Goal: Task Accomplishment & Management: Manage account settings

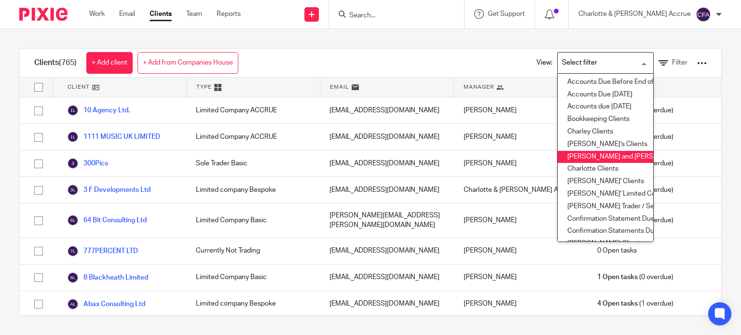
click at [569, 158] on li "Charlotte and Finn Clients" at bounding box center [604, 157] width 95 height 13
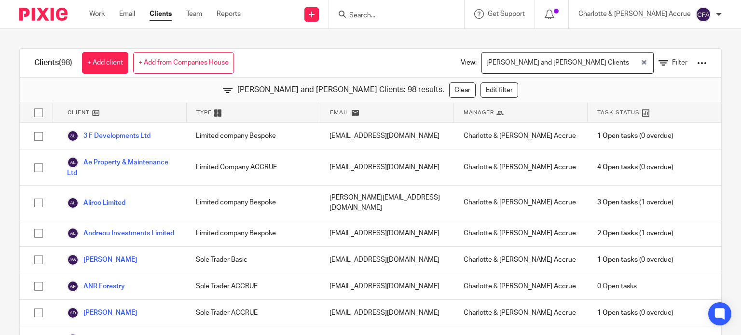
click at [596, 60] on div "Charlotte and Finn Clients" at bounding box center [561, 62] width 158 height 19
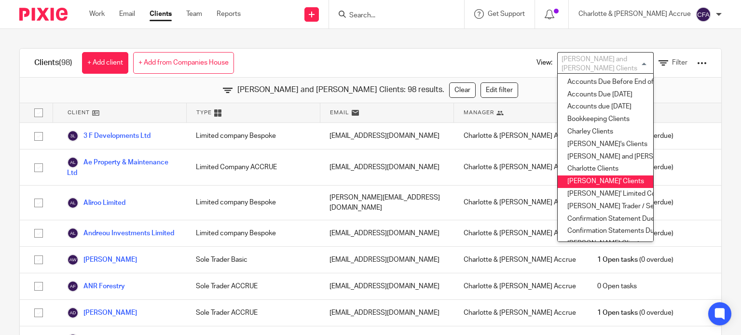
click at [571, 182] on li "Chris' Clients" at bounding box center [604, 182] width 95 height 13
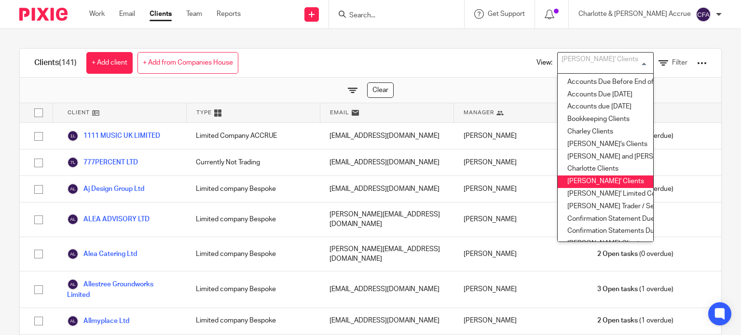
click at [592, 61] on input "Search for option" at bounding box center [602, 62] width 89 height 17
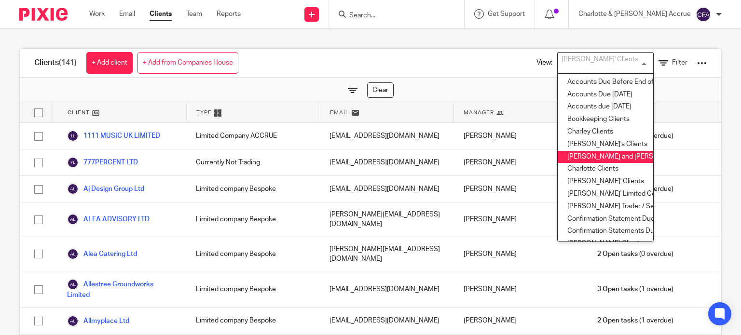
click at [590, 154] on li "Charlotte and Finn Clients" at bounding box center [604, 157] width 95 height 13
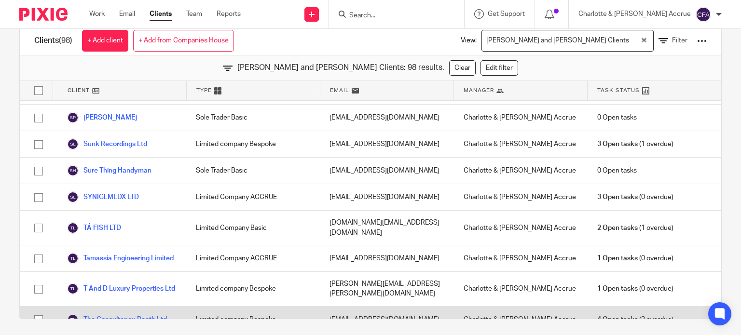
scroll to position [25, 0]
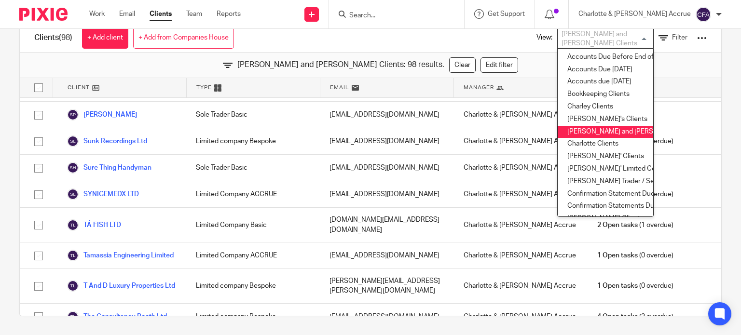
click at [488, 59] on div "Charlotte and Finn Clients: 98 results. Clear Edit filter" at bounding box center [370, 66] width 701 height 26
click at [568, 39] on div "Charlotte and Finn Clients" at bounding box center [602, 36] width 91 height 19
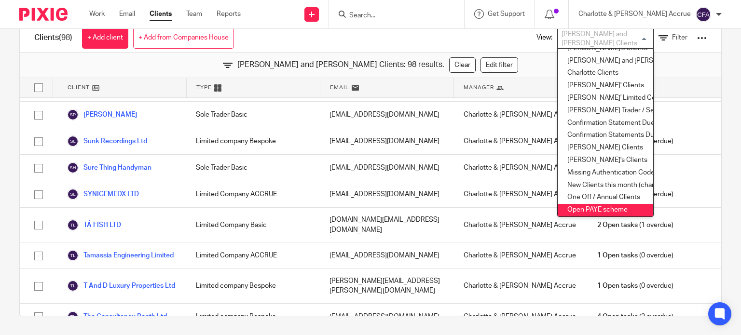
scroll to position [69, 0]
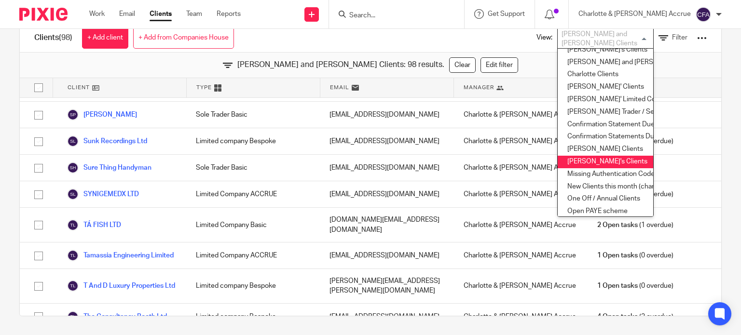
click at [575, 149] on li "Finn's Clients" at bounding box center [604, 149] width 95 height 13
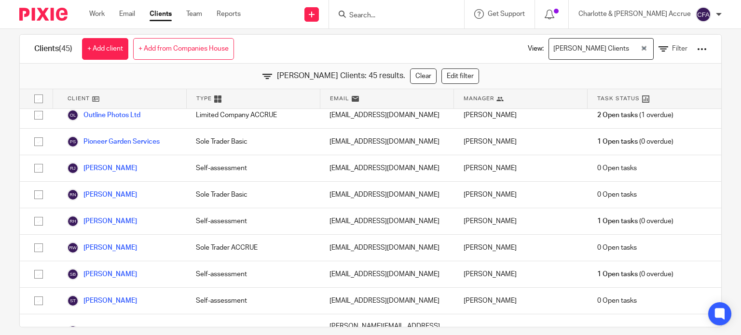
scroll to position [0, 0]
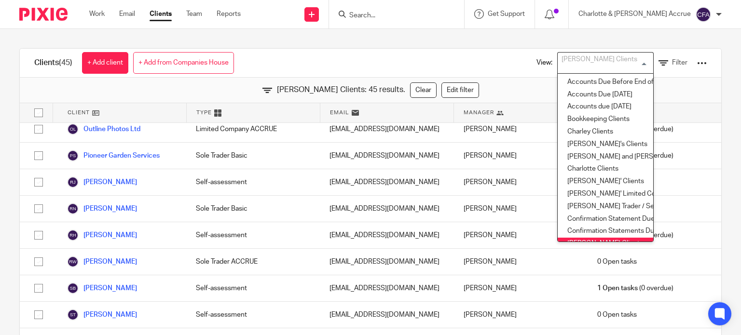
click at [579, 67] on div "Finn's Clients" at bounding box center [602, 62] width 91 height 19
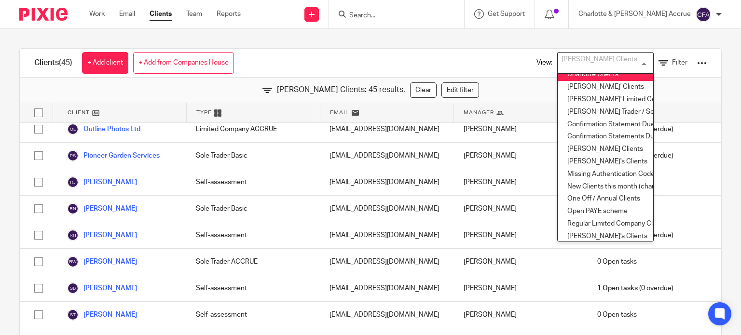
scroll to position [98, 0]
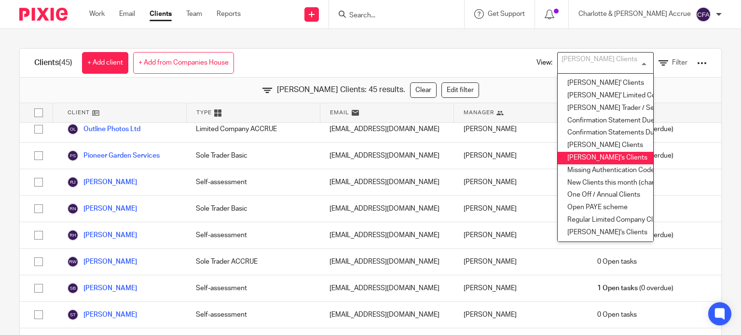
click at [572, 159] on li "Greg's Clients" at bounding box center [604, 158] width 95 height 13
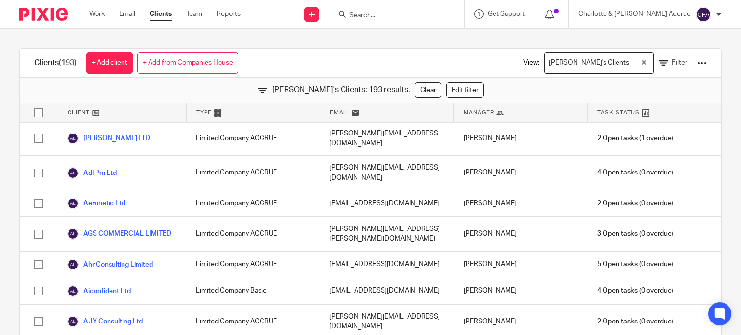
scroll to position [0, 0]
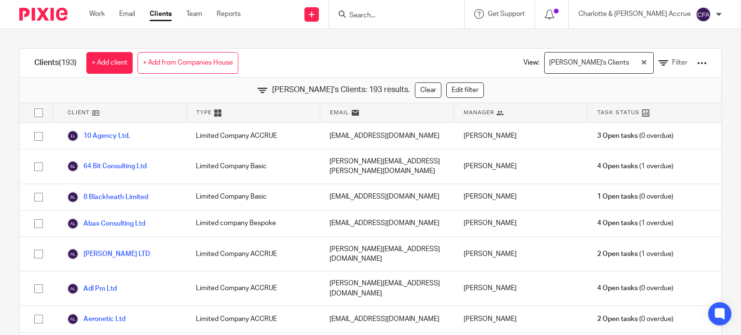
click at [408, 14] on input "Search" at bounding box center [391, 16] width 87 height 9
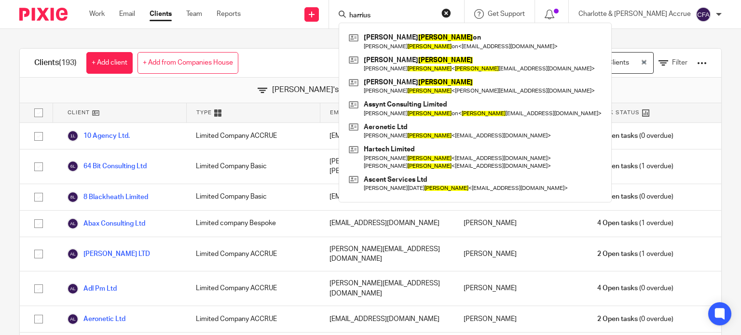
type input "harrius"
click at [274, 39] on div "Clients (193) + Add client + Add from Companies House View: Greg's Clients Load…" at bounding box center [370, 182] width 741 height 306
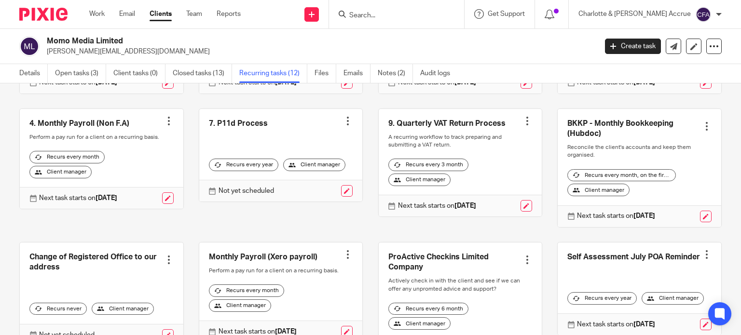
scroll to position [137, 0]
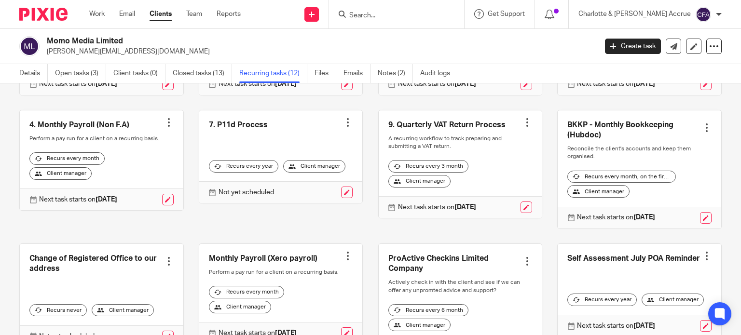
click at [167, 127] on div at bounding box center [169, 123] width 10 height 10
click at [130, 207] on span "Cancel schedule" at bounding box center [129, 205] width 51 height 7
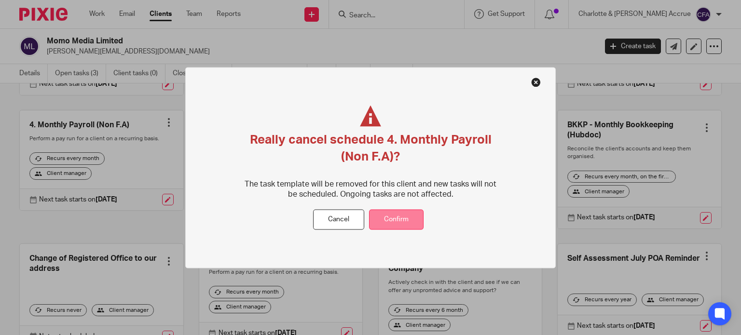
click at [388, 221] on button "Confirm" at bounding box center [396, 219] width 54 height 21
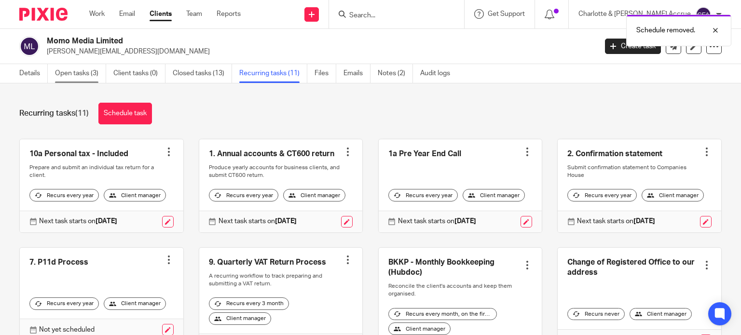
click at [68, 68] on link "Open tasks (3)" at bounding box center [80, 73] width 51 height 19
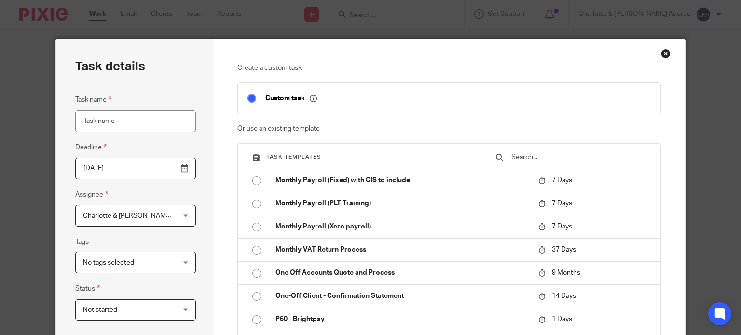
scroll to position [1350, 0]
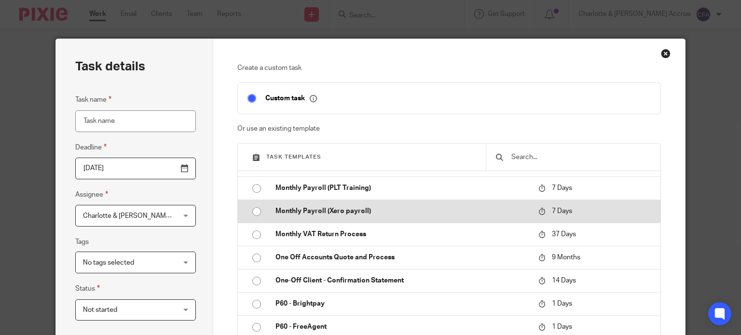
click at [311, 216] on p "Monthly Payroll (Xero payroll)" at bounding box center [401, 211] width 253 height 10
type input "2025-08-28"
type input "Monthly Payroll (Xero payroll)"
checkbox input "false"
radio input "true"
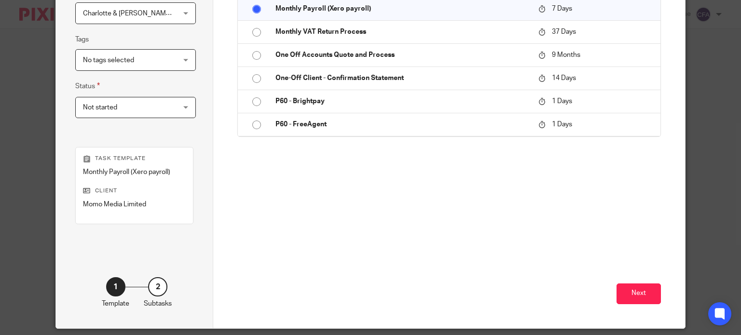
scroll to position [234, 0]
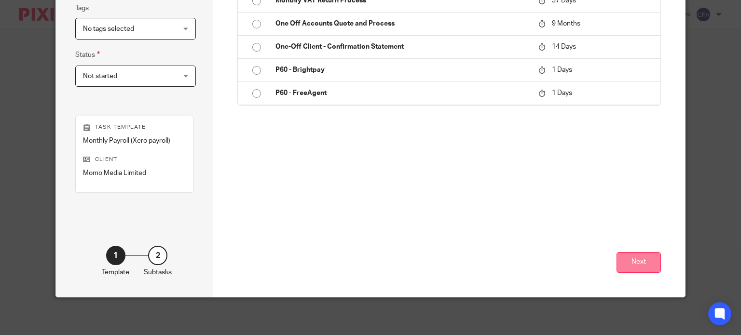
click at [639, 267] on button "Next" at bounding box center [638, 262] width 44 height 21
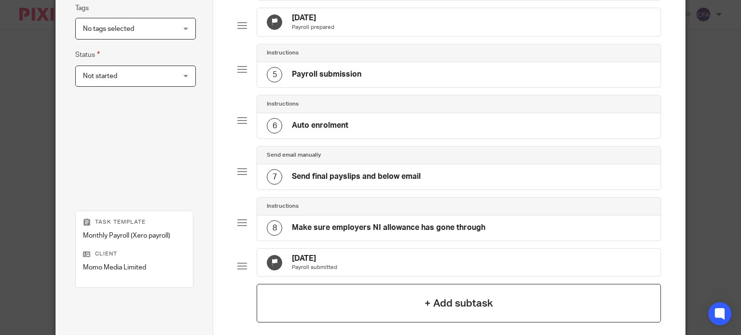
scroll to position [342, 0]
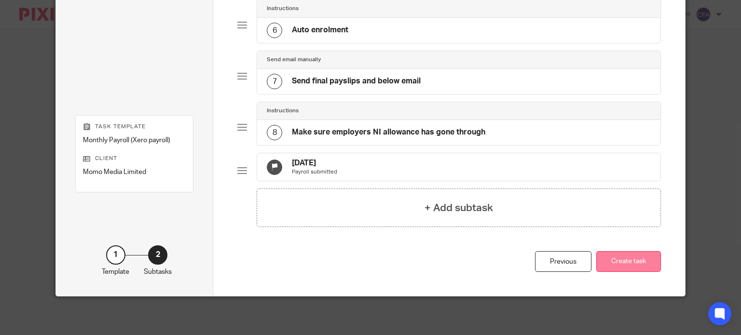
click at [618, 260] on button "Create task" at bounding box center [628, 261] width 65 height 21
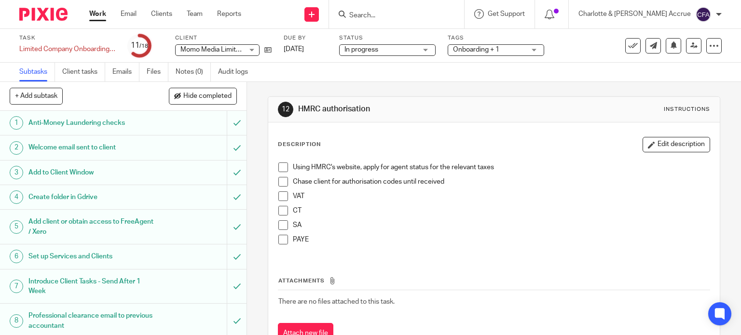
scroll to position [258, 0]
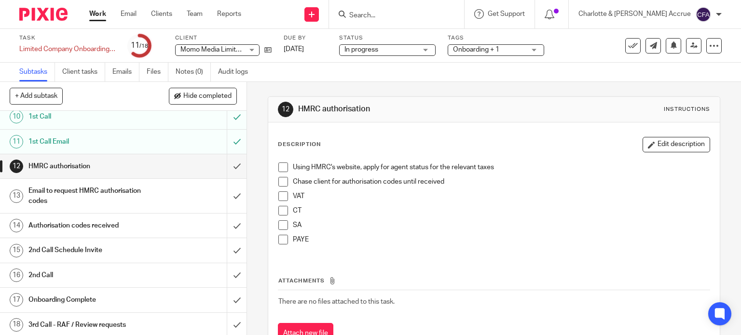
click at [98, 325] on h1 "3rd Call - RAF / Review requests" at bounding box center [91, 325] width 126 height 14
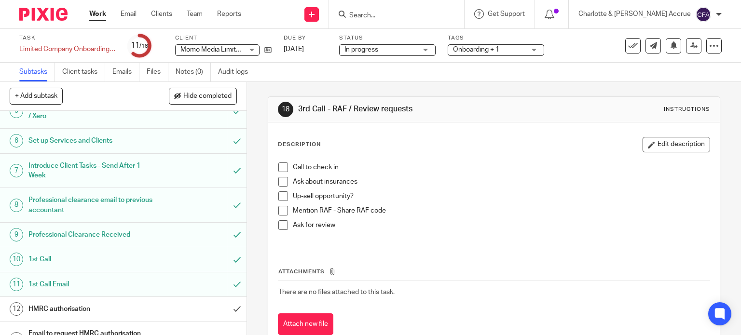
scroll to position [258, 0]
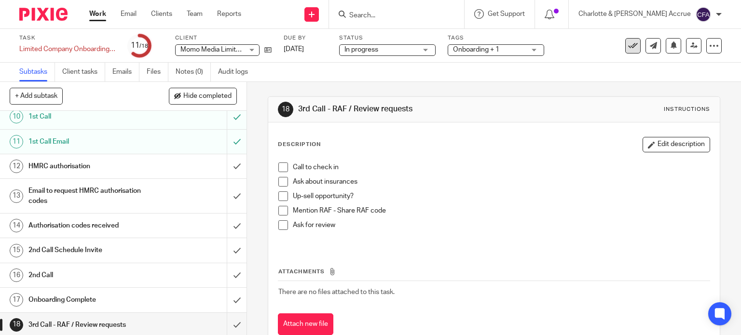
click at [628, 45] on icon at bounding box center [633, 46] width 10 height 10
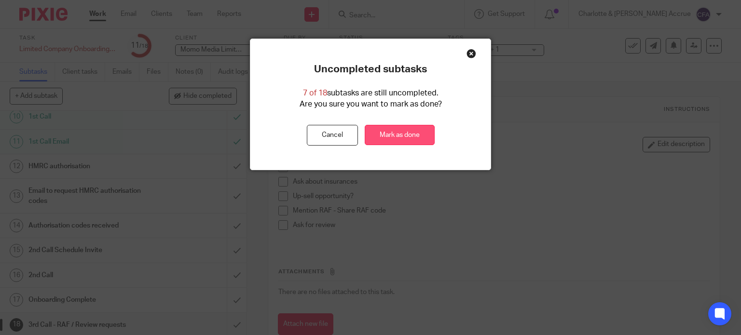
click at [406, 141] on link "Mark as done" at bounding box center [400, 135] width 70 height 21
